Goal: Check status: Check status

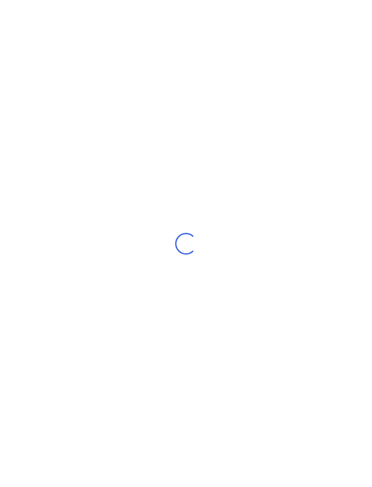
scroll to position [29, 0]
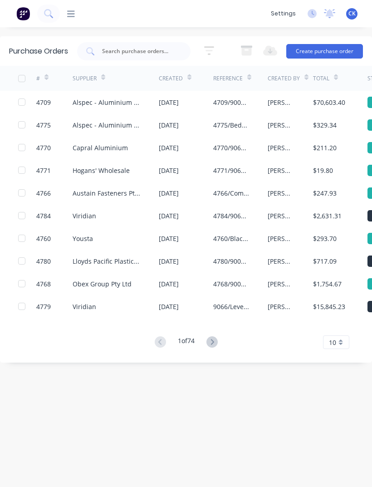
click at [92, 143] on div "Capral Aluminium" at bounding box center [100, 148] width 55 height 10
click at [89, 120] on div "Alspec - Aluminium Specialties Group Pty Ltd" at bounding box center [107, 125] width 68 height 10
click at [106, 98] on div "Alspec - Aluminium Specialties Group Pty Ltd" at bounding box center [107, 103] width 68 height 10
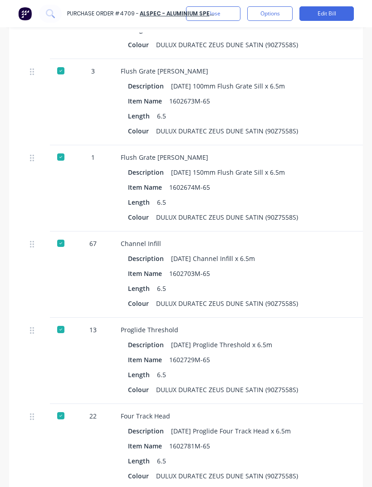
scroll to position [1506, 0]
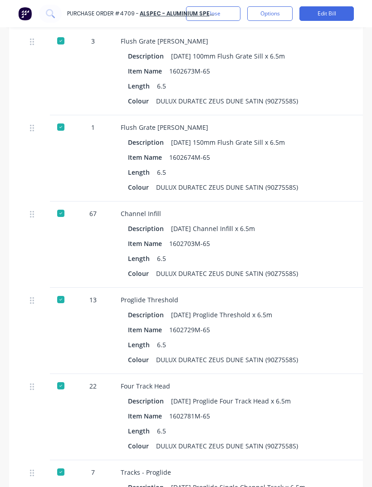
click at [65, 374] on div at bounding box center [61, 417] width 23 height 86
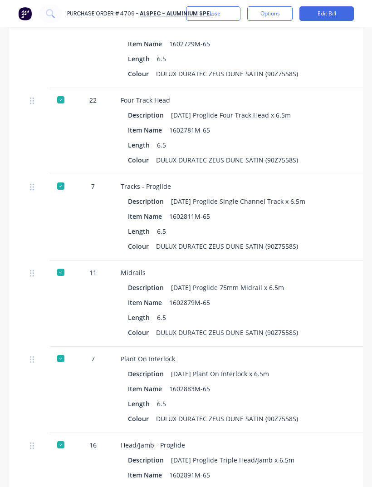
scroll to position [1820, 0]
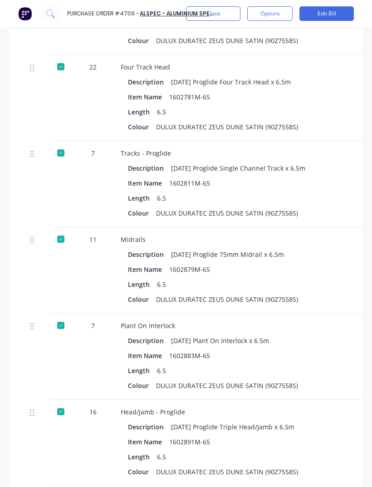
click at [69, 402] on div at bounding box center [61, 411] width 18 height 18
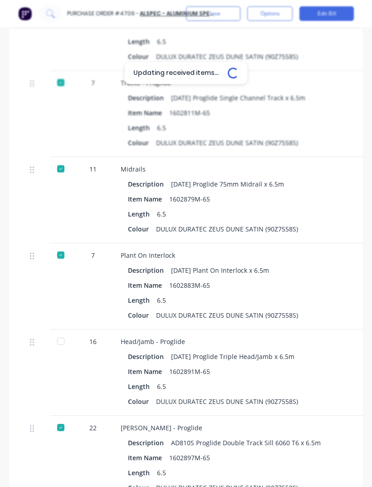
click at [70, 415] on div at bounding box center [61, 458] width 23 height 86
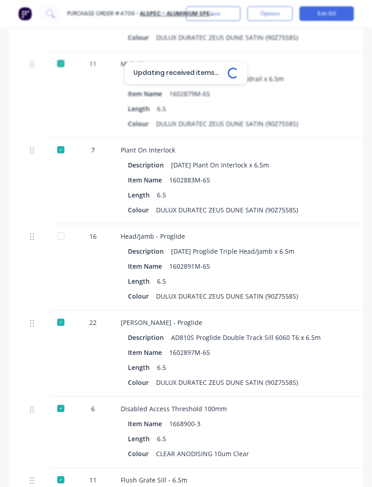
click at [68, 399] on div at bounding box center [61, 408] width 18 height 18
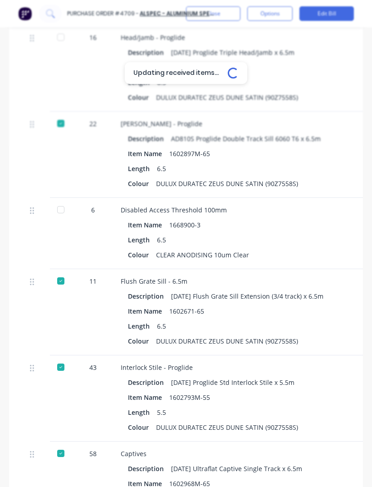
scroll to position [0, 0]
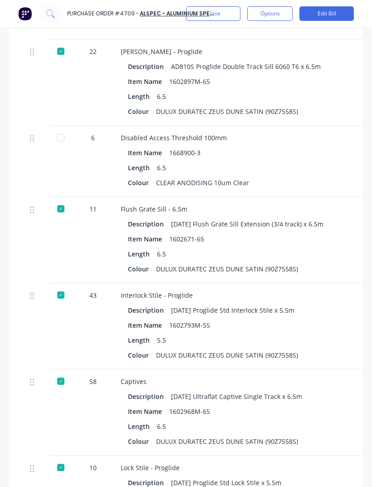
type textarea "x"
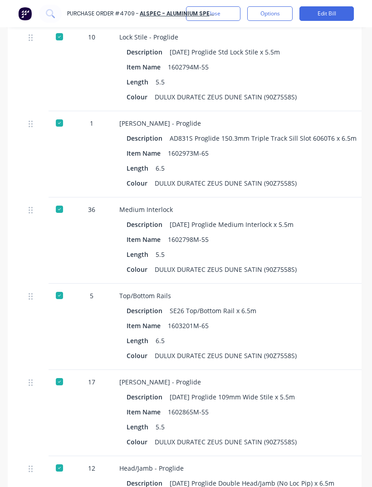
click at [73, 370] on div "17" at bounding box center [91, 413] width 41 height 86
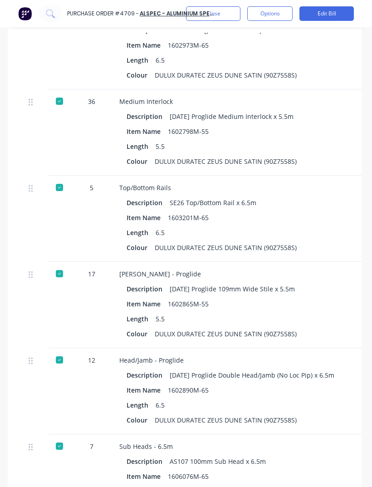
click at [74, 359] on div "12" at bounding box center [91, 391] width 41 height 86
